Goal: Obtain resource: Obtain resource

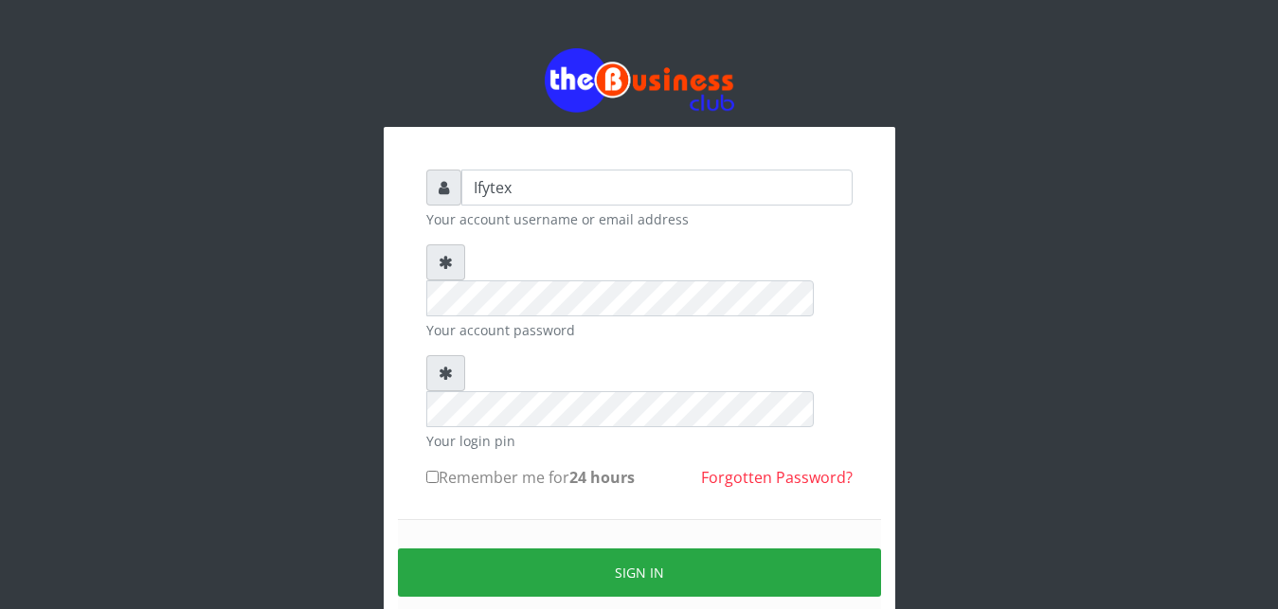
type input "Ifytex"
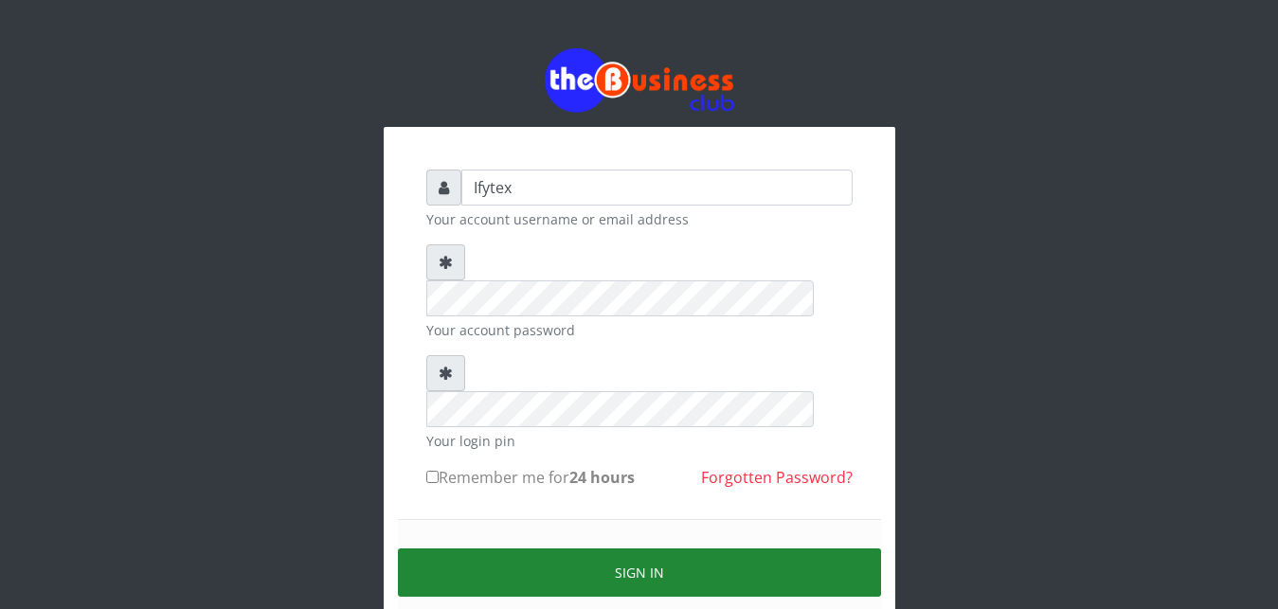
click at [555, 549] on button "Sign in" at bounding box center [639, 573] width 483 height 48
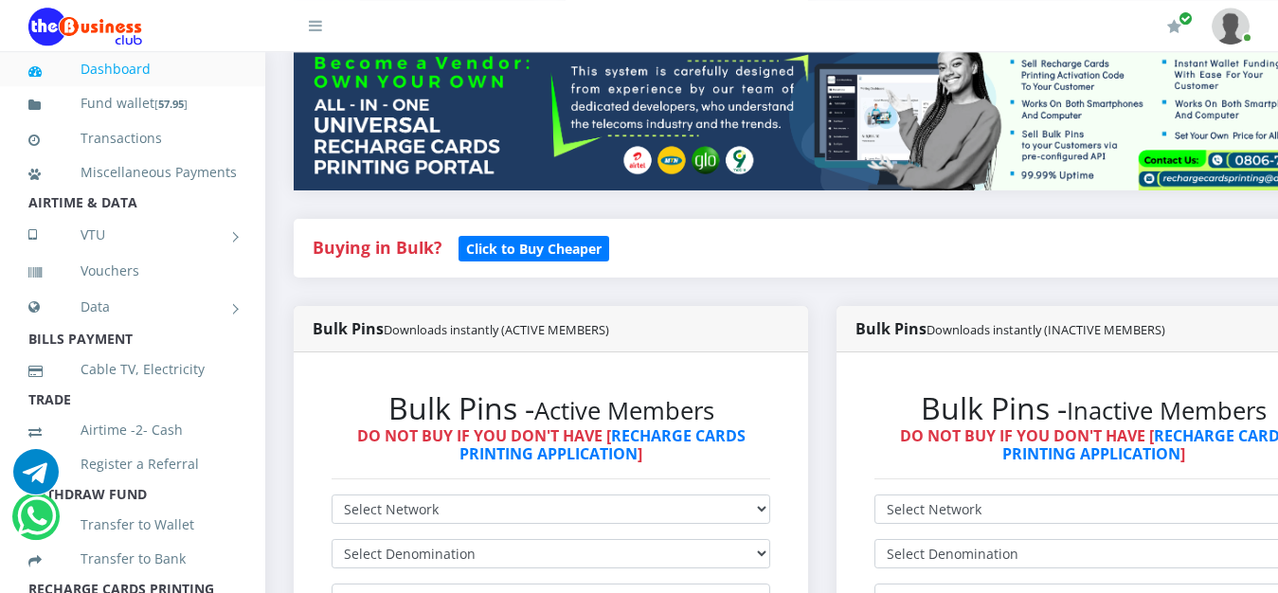
scroll to position [290, 0]
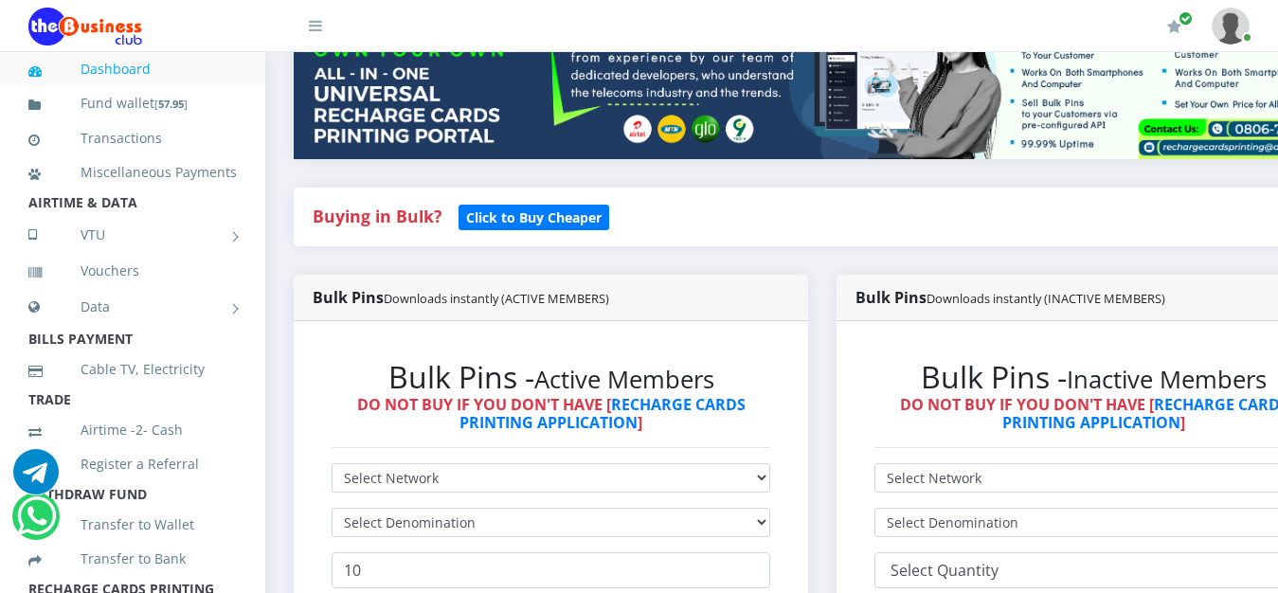
click at [1152, 257] on div "Buying in Bulk?   Click to Buy Cheaper" at bounding box center [823, 231] width 1086 height 87
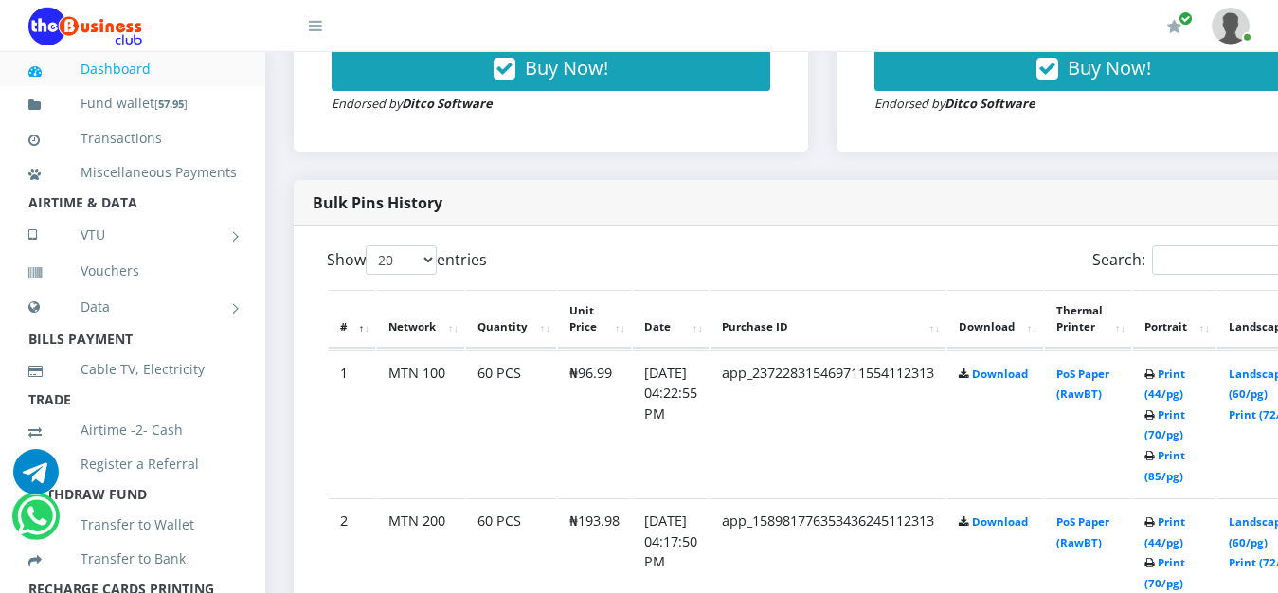
scroll to position [870, 0]
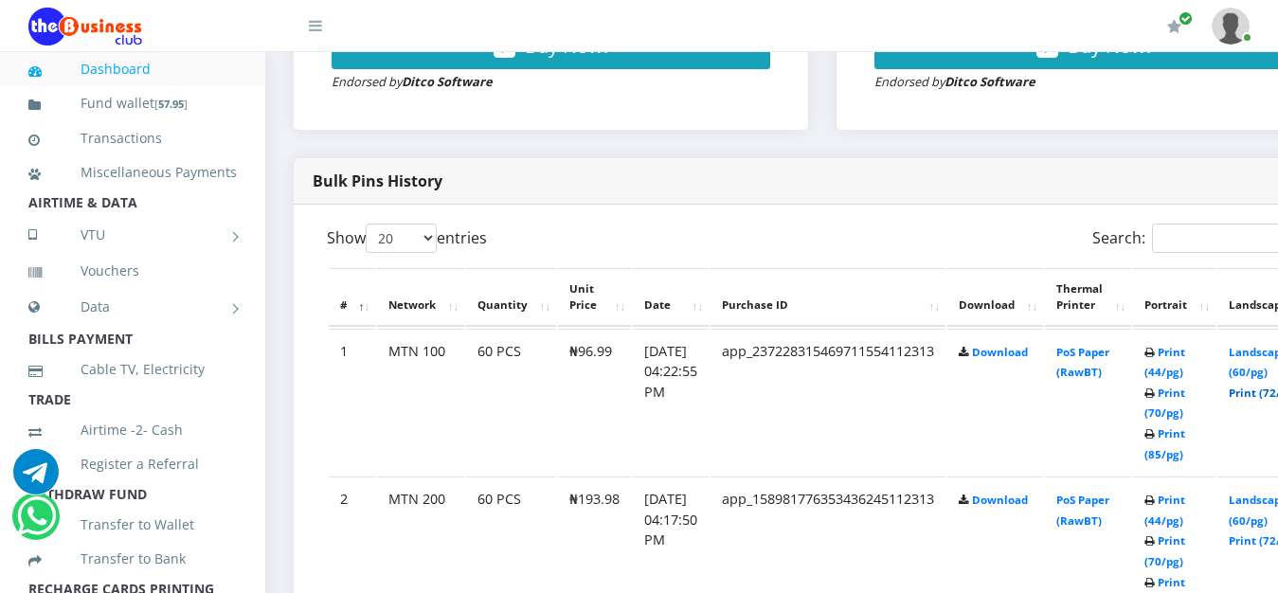
click at [1269, 386] on link "Print (72/pg)" at bounding box center [1263, 393] width 69 height 14
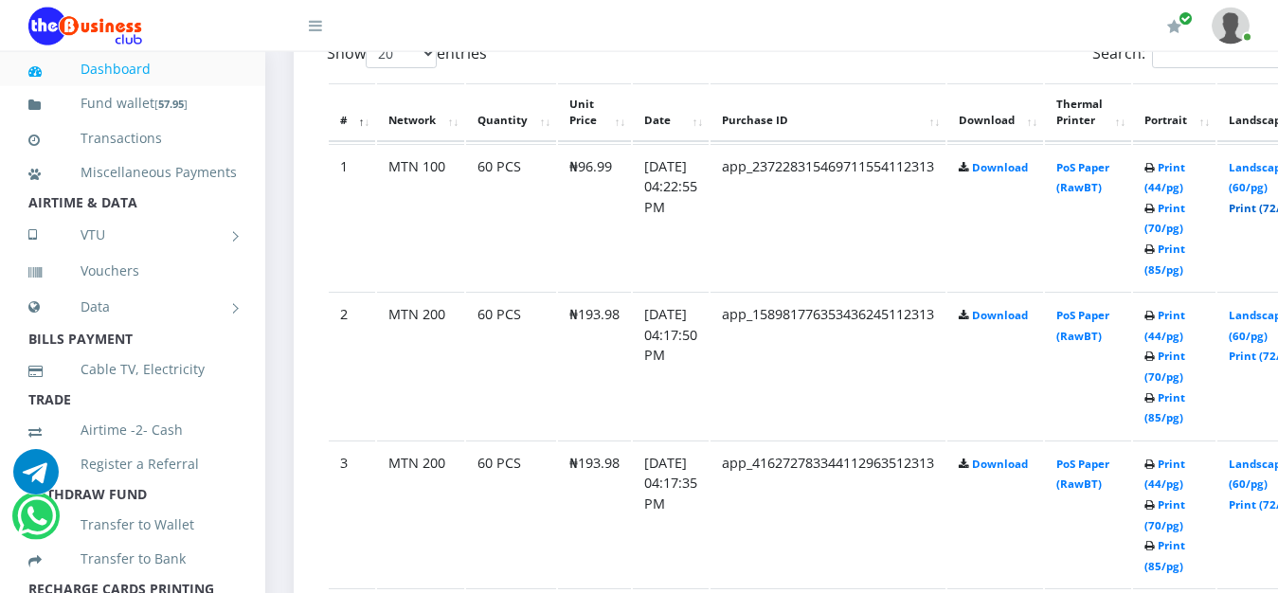
scroll to position [1063, 0]
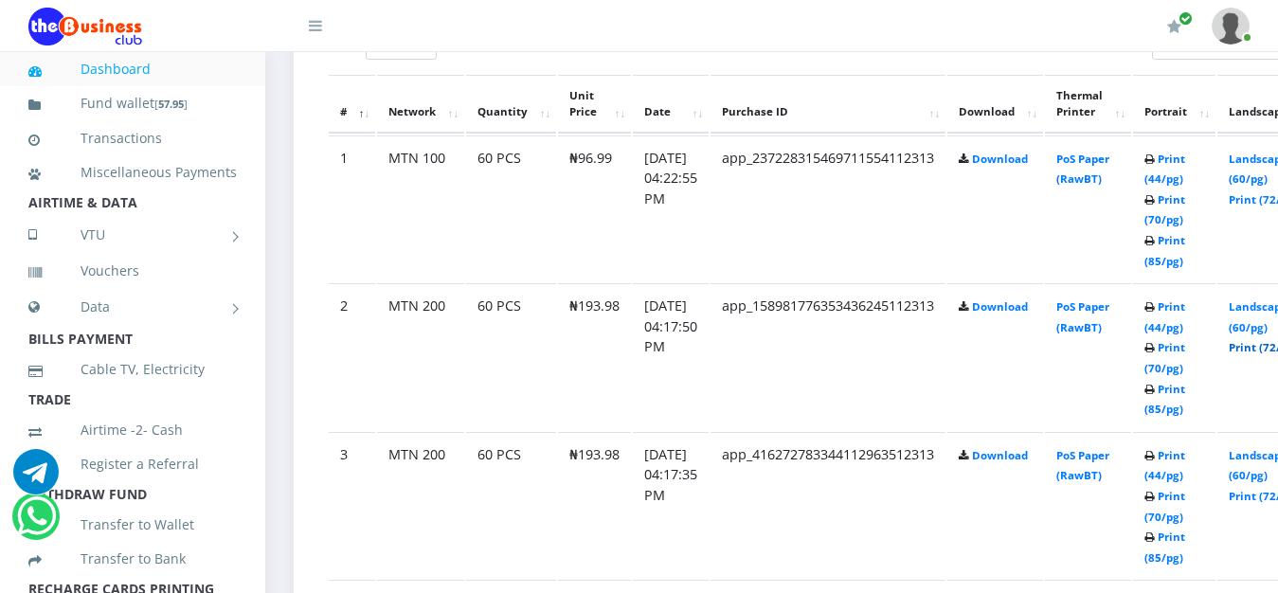
click at [1261, 340] on link "Print (72/pg)" at bounding box center [1263, 347] width 69 height 14
click at [1264, 489] on link "Print (72/pg)" at bounding box center [1263, 496] width 69 height 14
click at [1261, 489] on link "Print (72/pg)" at bounding box center [1263, 496] width 69 height 14
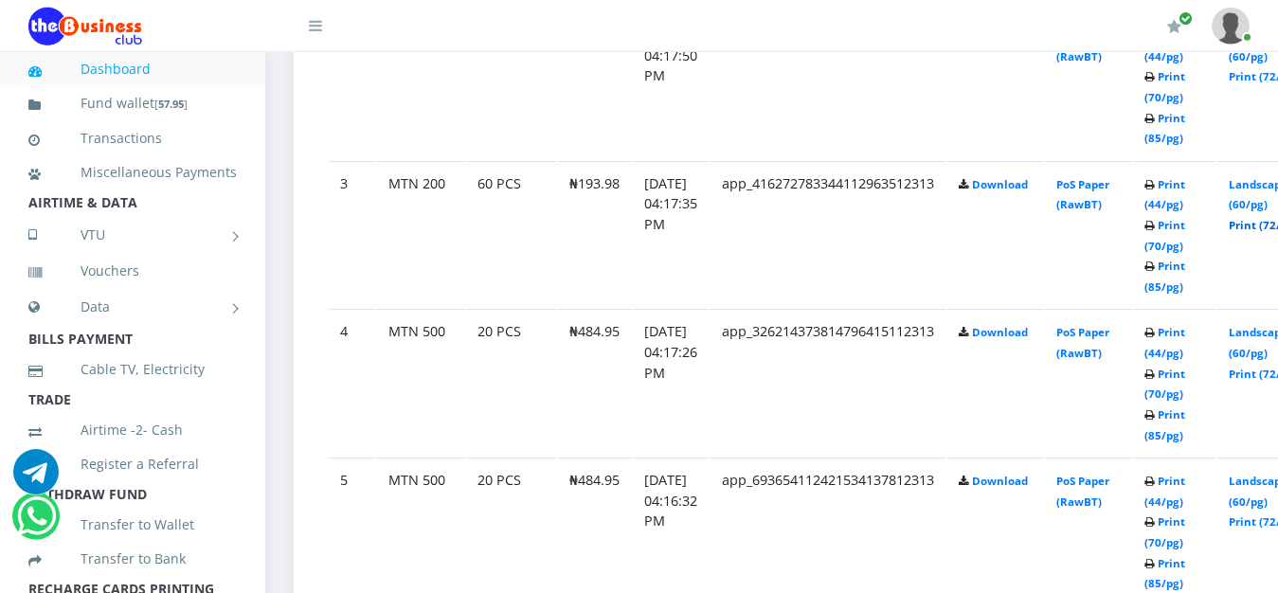
scroll to position [1353, 0]
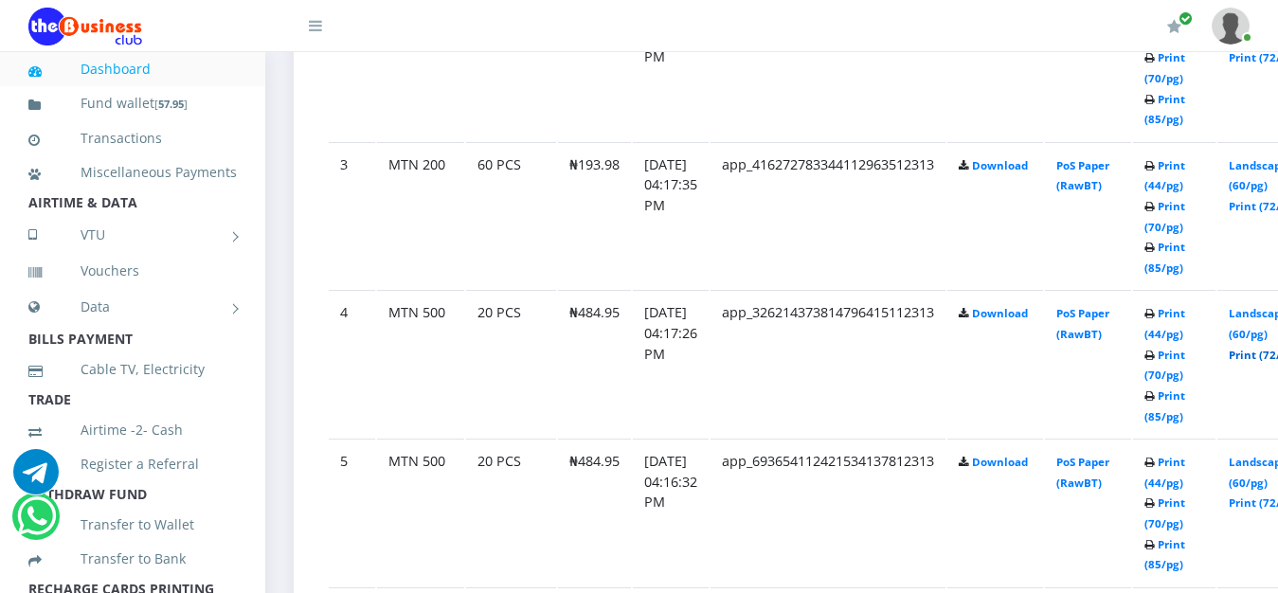
click at [1268, 348] on link "Print (72/pg)" at bounding box center [1263, 355] width 69 height 14
click at [1186, 537] on link "Print (85/pg)" at bounding box center [1165, 554] width 41 height 35
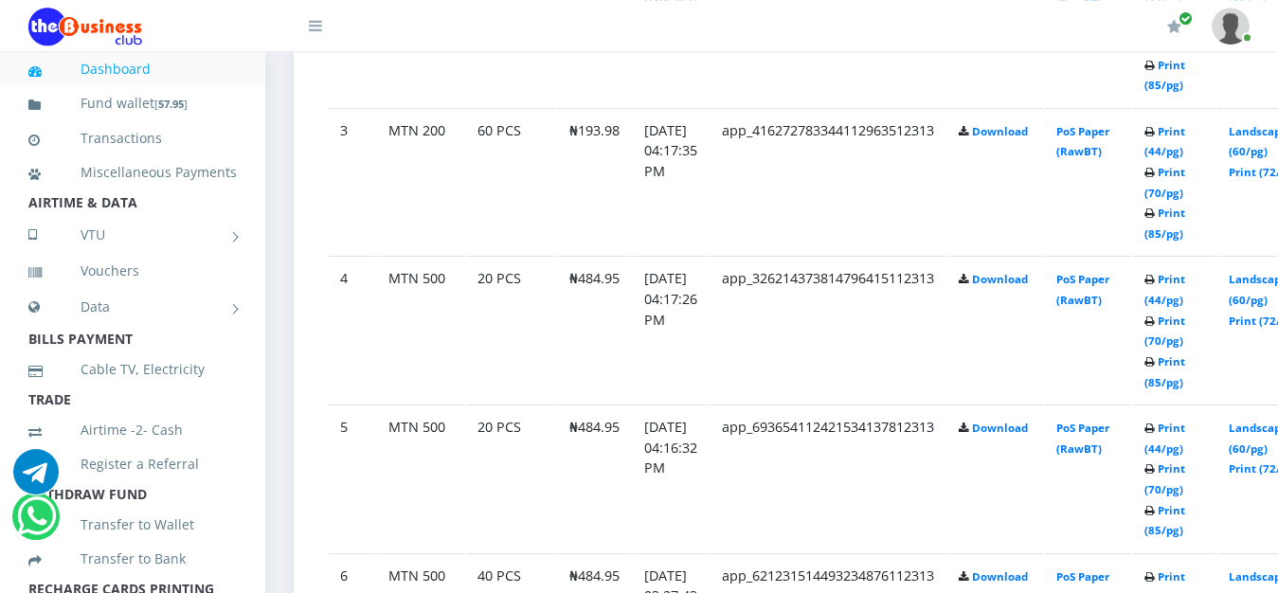
scroll to position [1402, 0]
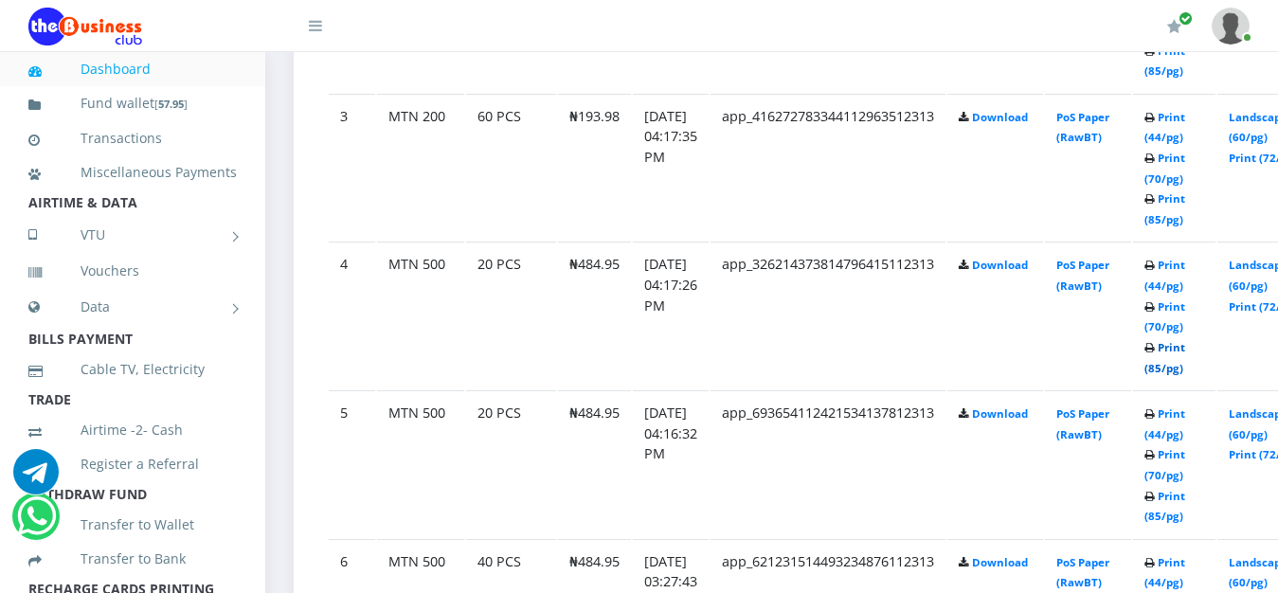
click at [1186, 340] on link "Print (85/pg)" at bounding box center [1165, 357] width 41 height 35
click at [1186, 489] on link "Print (85/pg)" at bounding box center [1165, 506] width 41 height 35
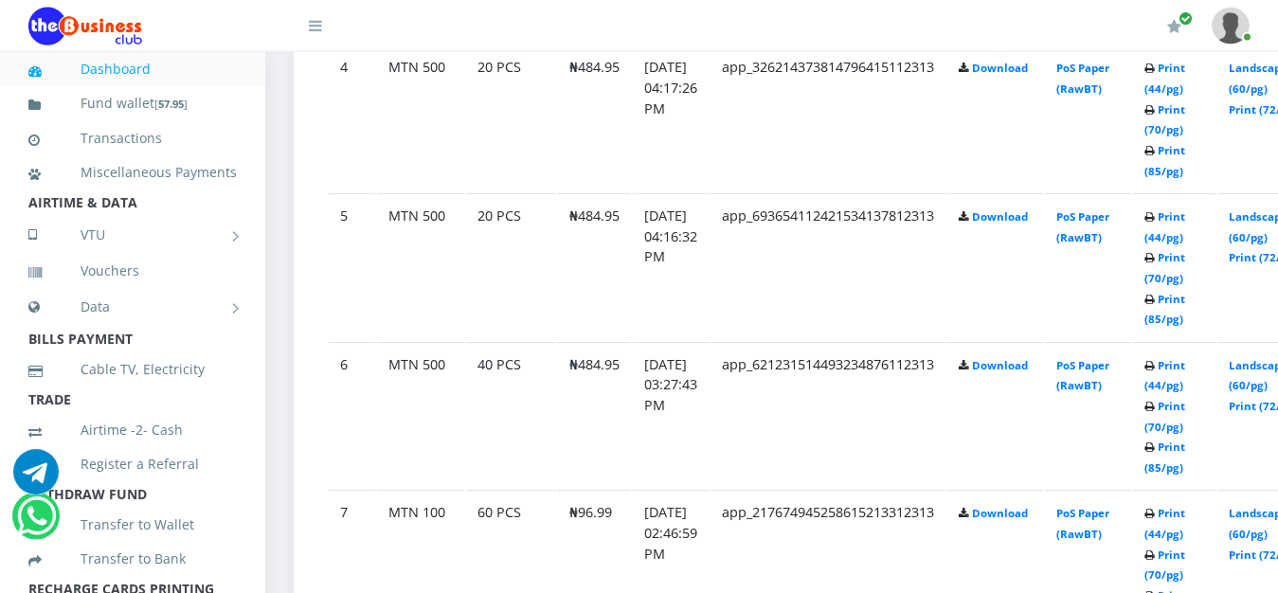
scroll to position [1643, 0]
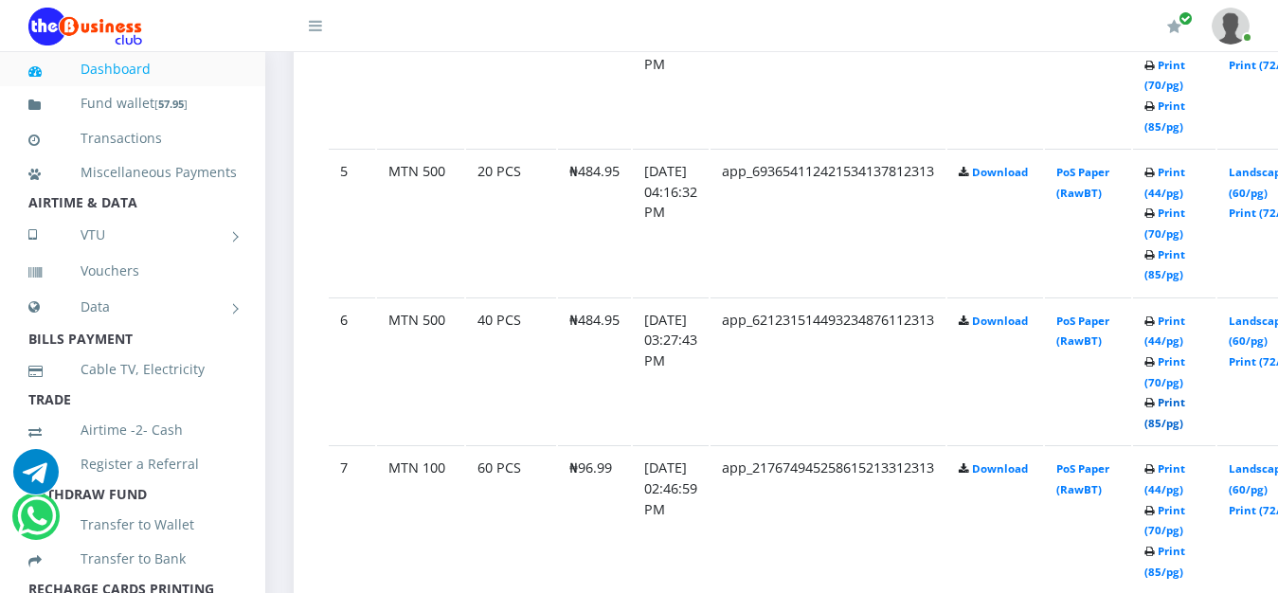
click at [1186, 395] on link "Print (85/pg)" at bounding box center [1165, 412] width 41 height 35
click at [1264, 503] on link "Print (72/pg)" at bounding box center [1263, 510] width 69 height 14
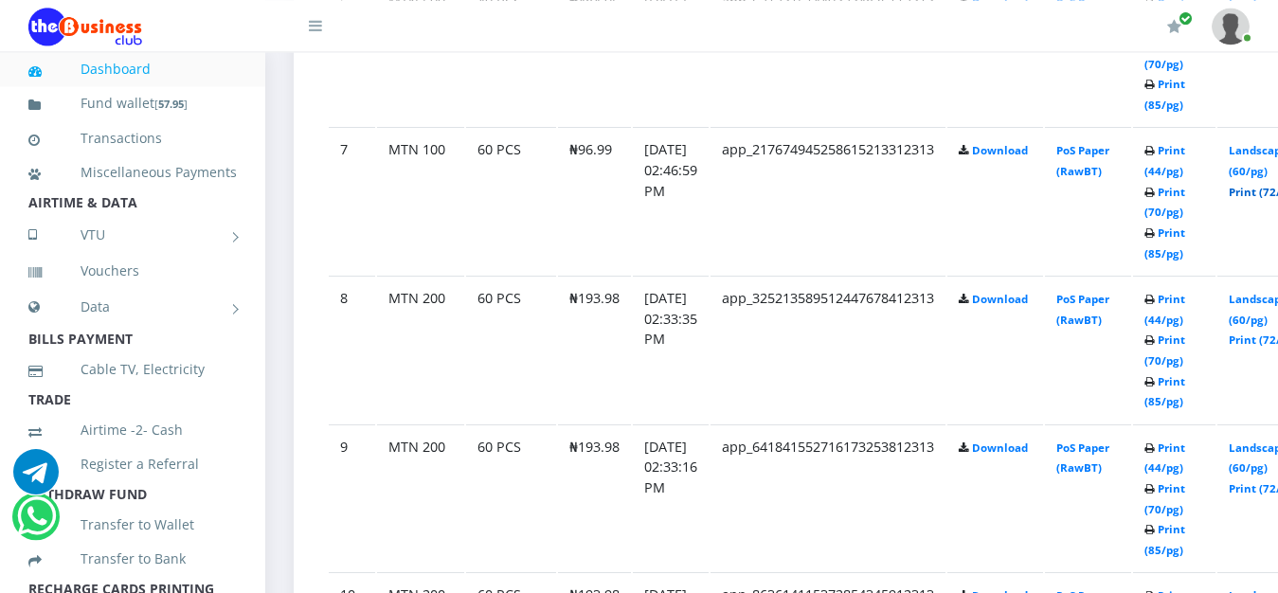
scroll to position [1982, 0]
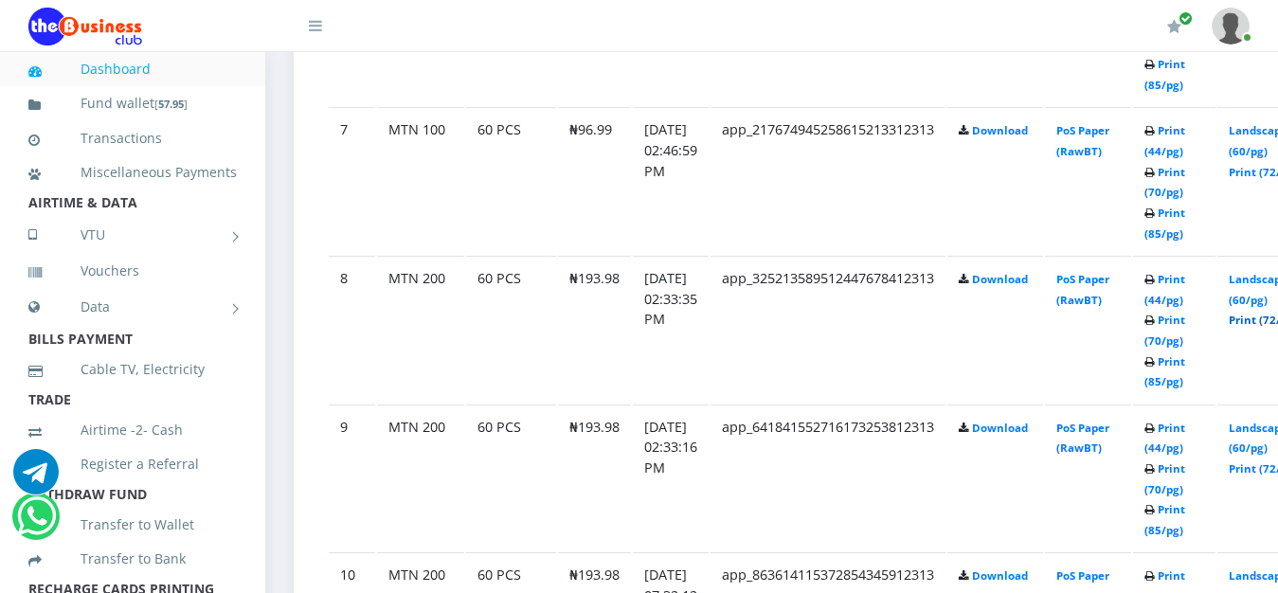
click at [1271, 313] on link "Print (72/pg)" at bounding box center [1263, 320] width 69 height 14
click at [1273, 462] on link "Print (72/pg)" at bounding box center [1263, 469] width 69 height 14
